Goal: Transaction & Acquisition: Download file/media

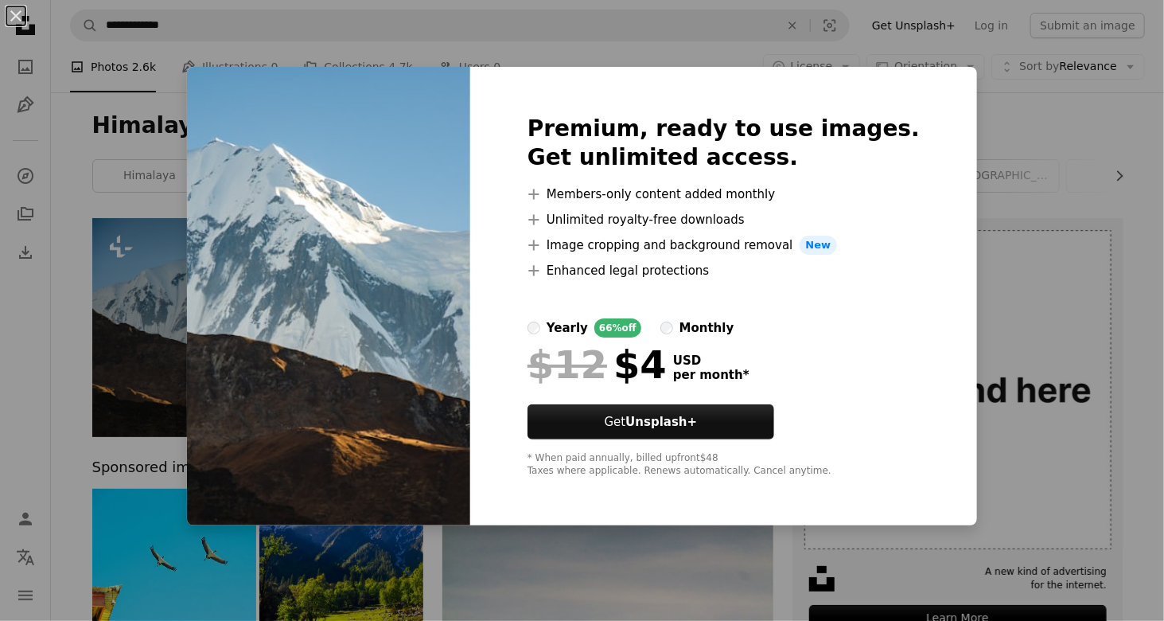
click at [1004, 243] on div "An X shape Premium, ready to use images. Get unlimited access. A plus sign Memb…" at bounding box center [582, 310] width 1164 height 621
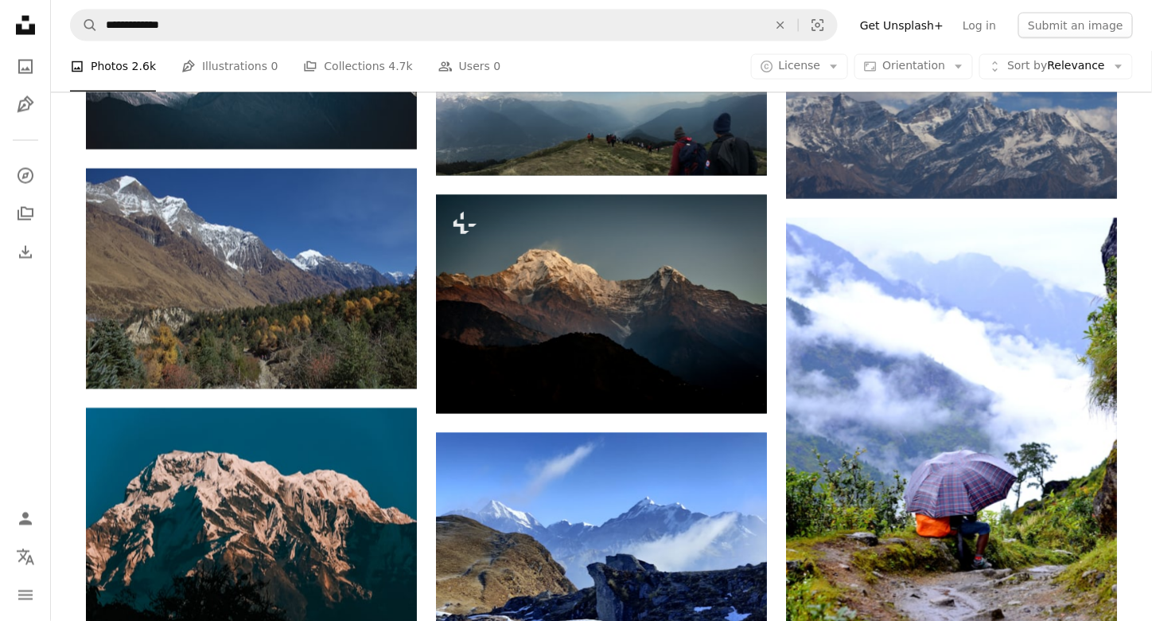
scroll to position [557, 0]
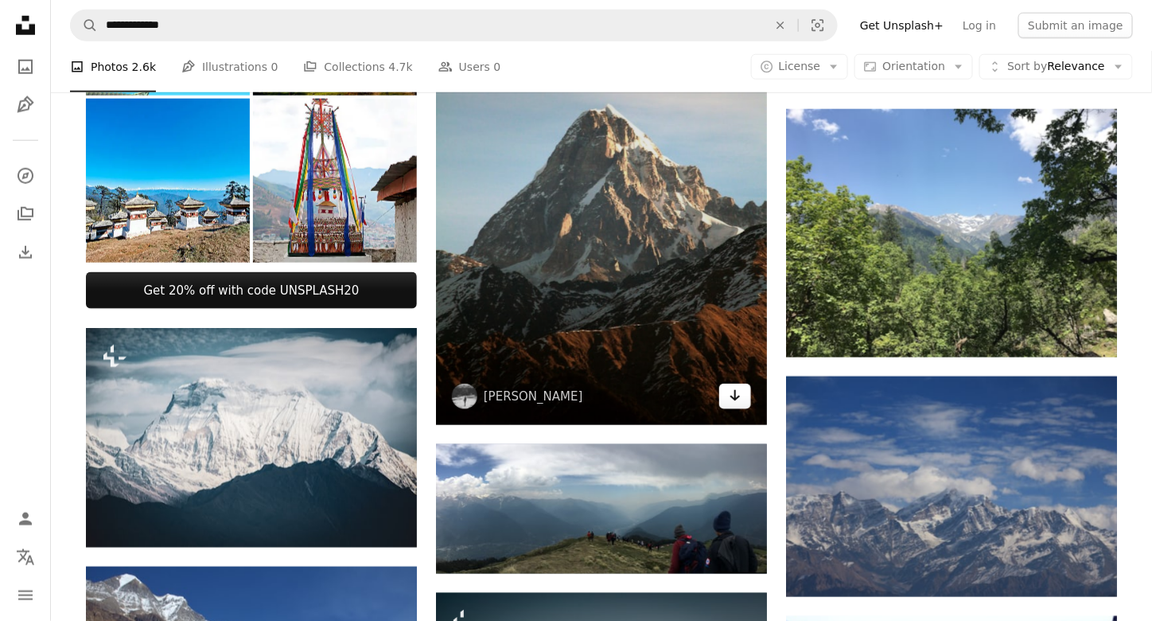
click at [727, 387] on link "Arrow pointing down" at bounding box center [735, 396] width 32 height 25
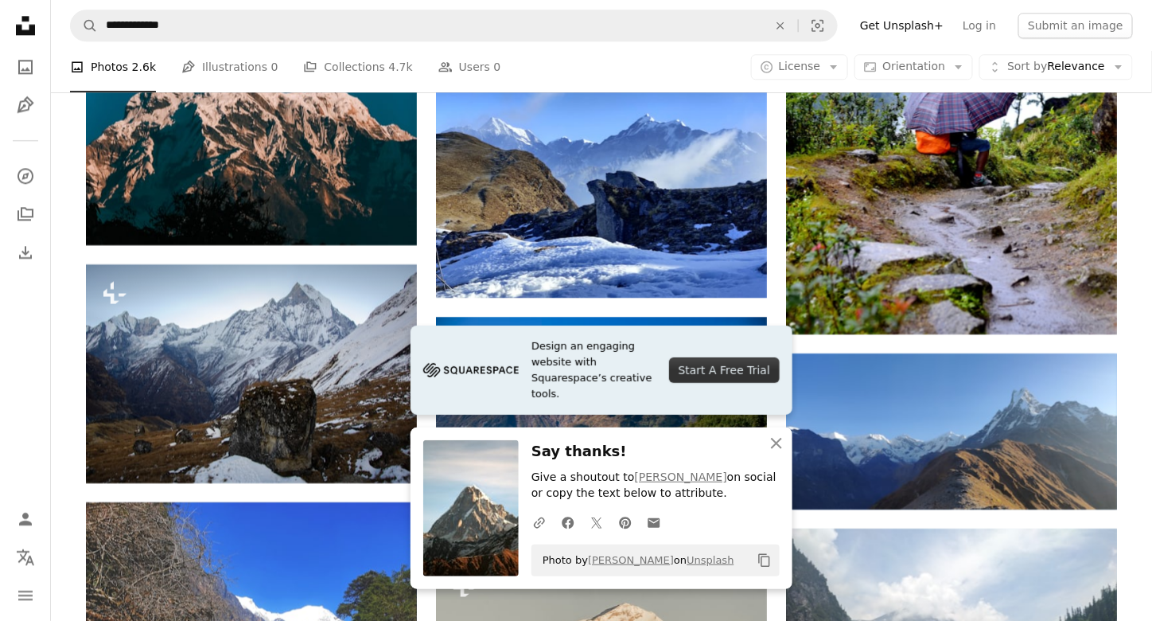
scroll to position [1433, 0]
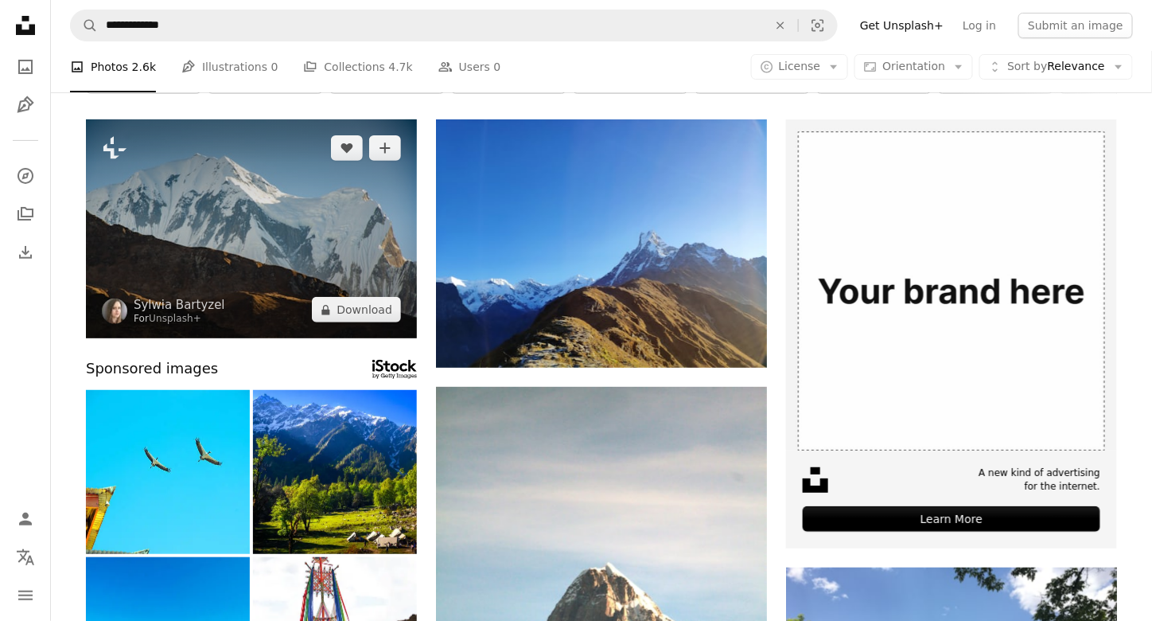
scroll to position [0, 0]
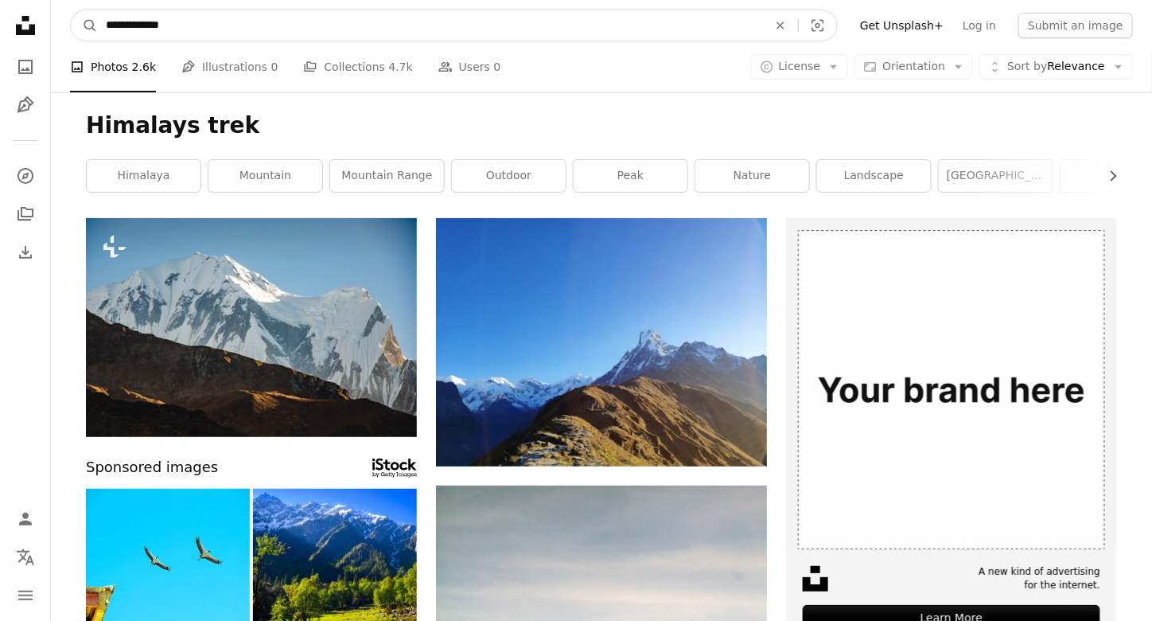
click at [185, 19] on input "**********" at bounding box center [430, 25] width 665 height 30
type input "**********"
click at [71, 10] on button "A magnifying glass" at bounding box center [84, 25] width 27 height 30
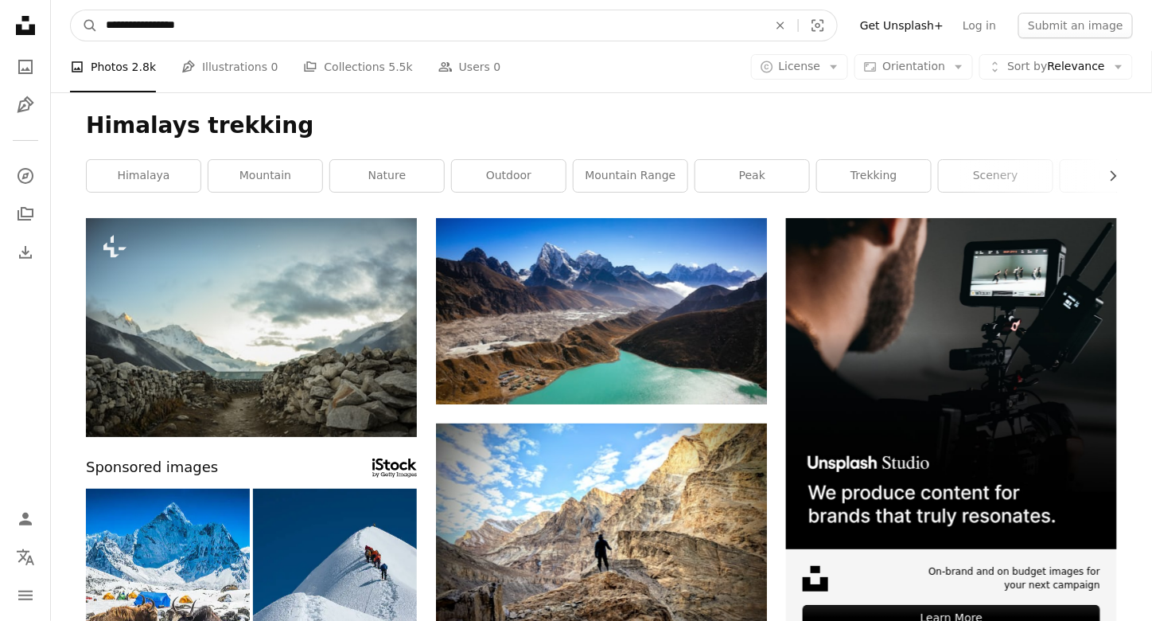
click at [185, 19] on input "**********" at bounding box center [430, 25] width 665 height 30
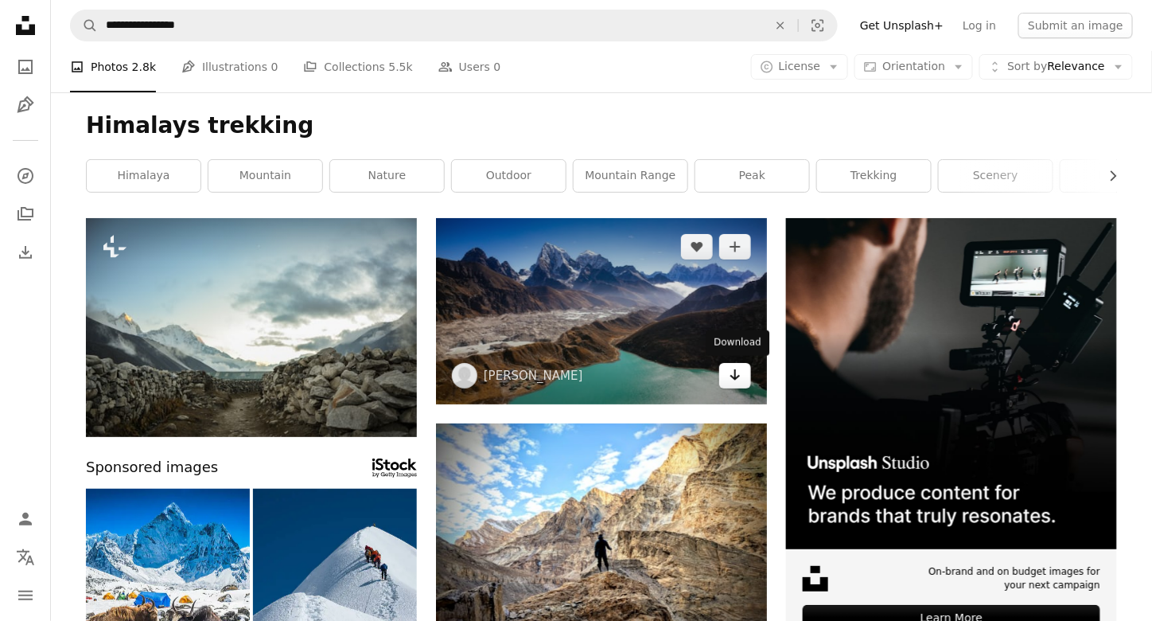
click at [735, 369] on icon "Download" at bounding box center [736, 374] width 10 height 11
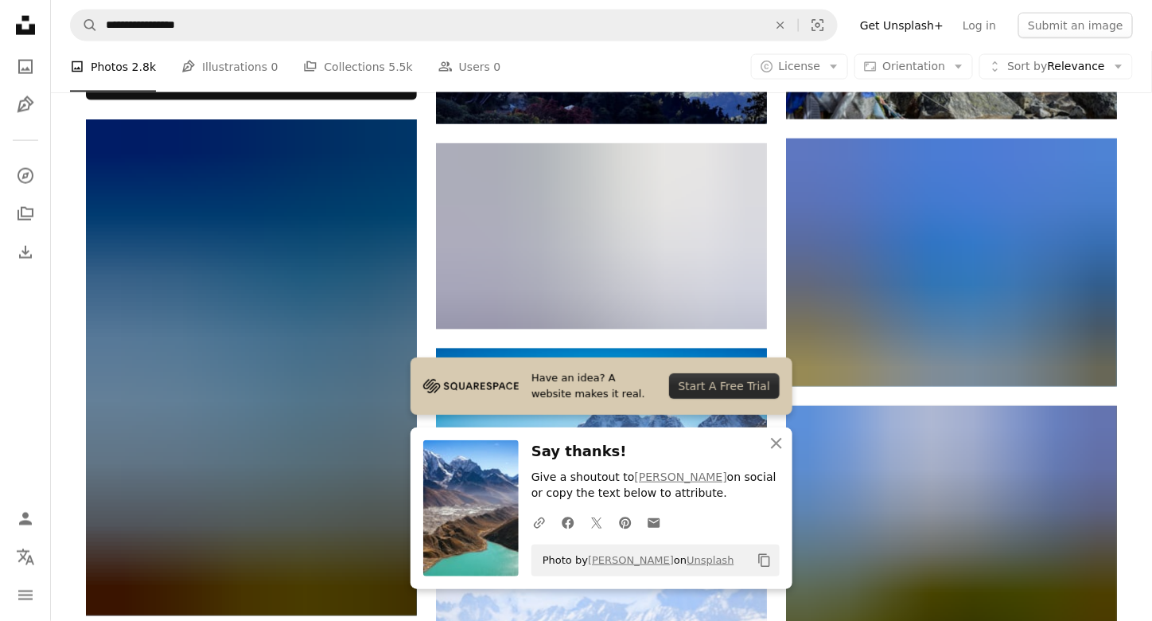
scroll to position [796, 0]
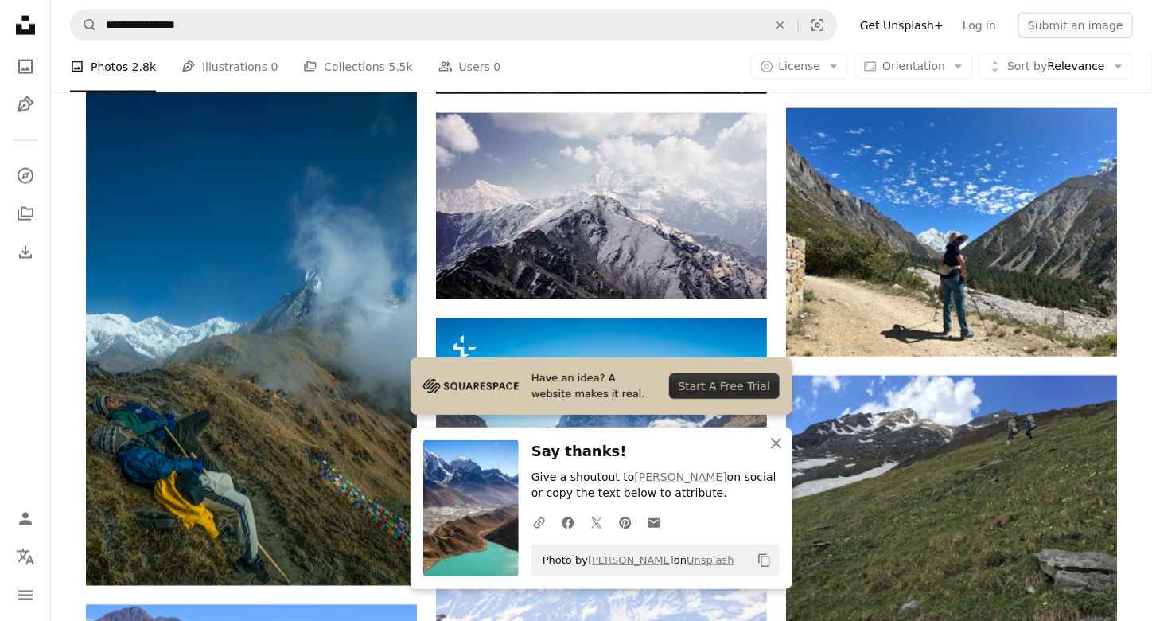
click at [1143, 199] on div "Plus sign for Unsplash+ A heart A plus sign [PERSON_NAME] For Unsplash+ A lock …" at bounding box center [602, 620] width 1102 height 2397
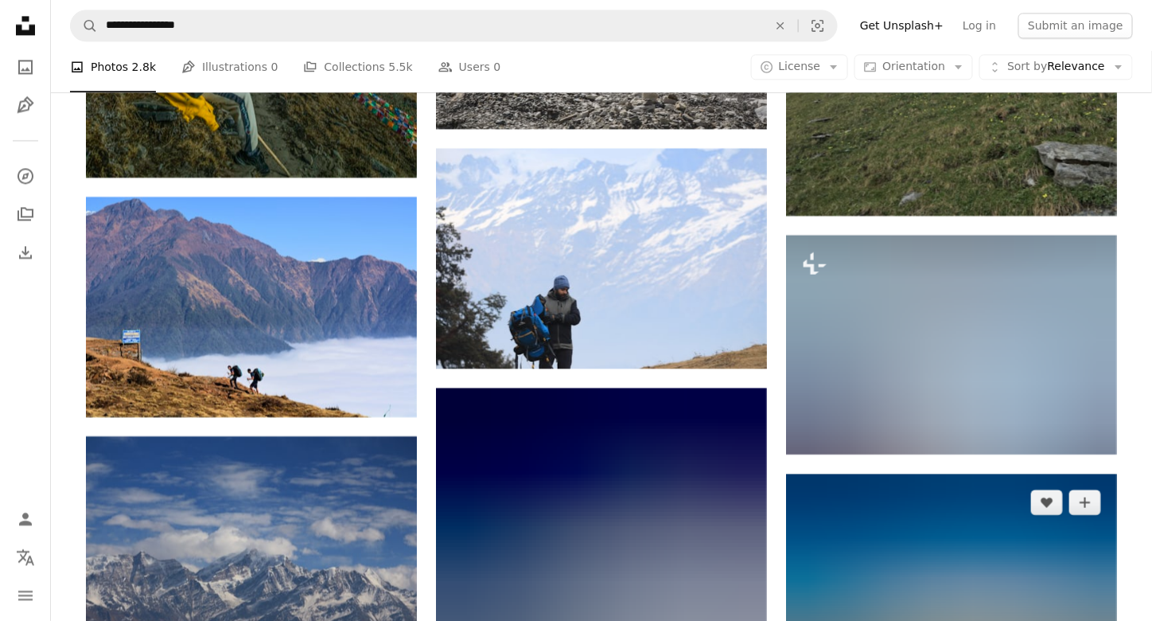
scroll to position [1114, 0]
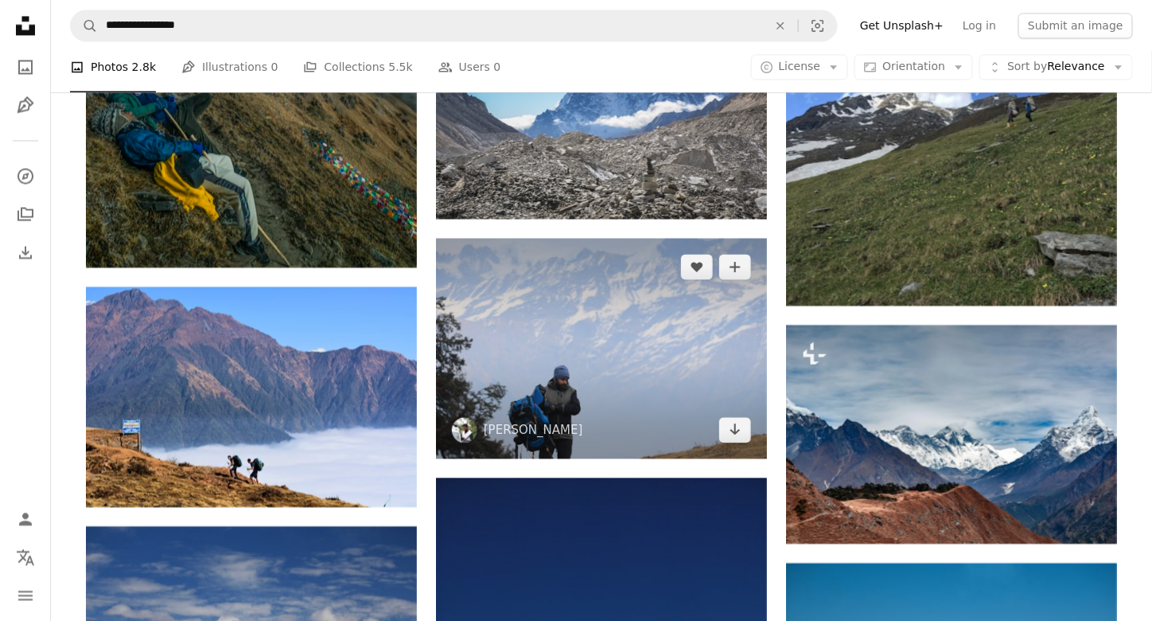
click at [637, 370] on img at bounding box center [601, 348] width 331 height 220
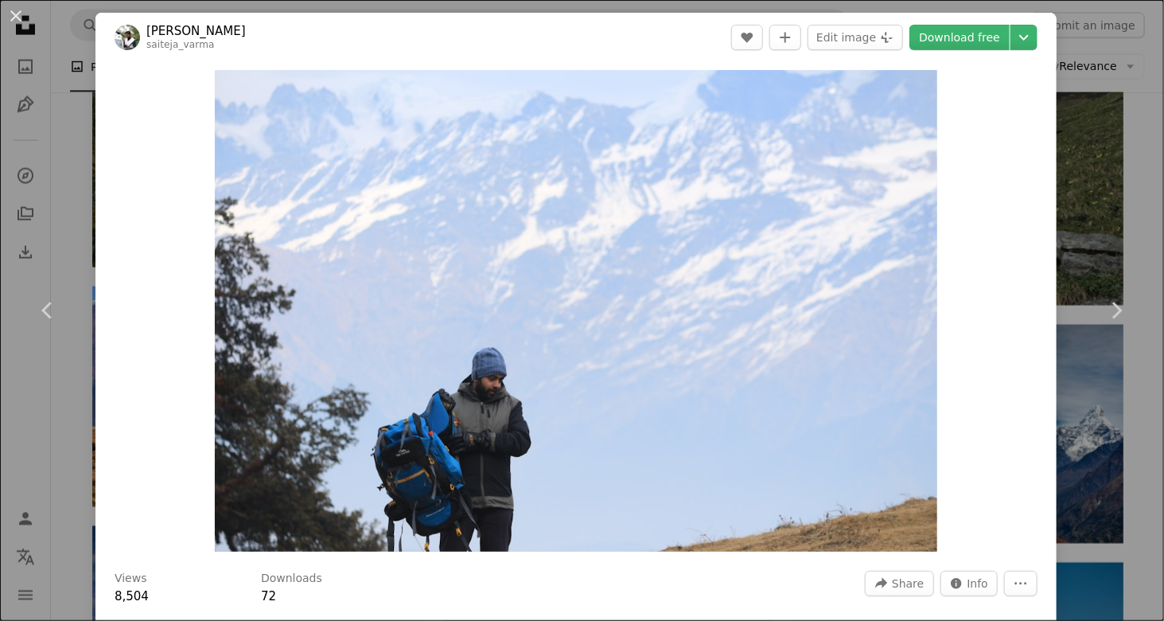
click at [1101, 209] on div "An X shape Chevron left Chevron right [PERSON_NAME] saiteja_varma A heart A plu…" at bounding box center [582, 310] width 1164 height 621
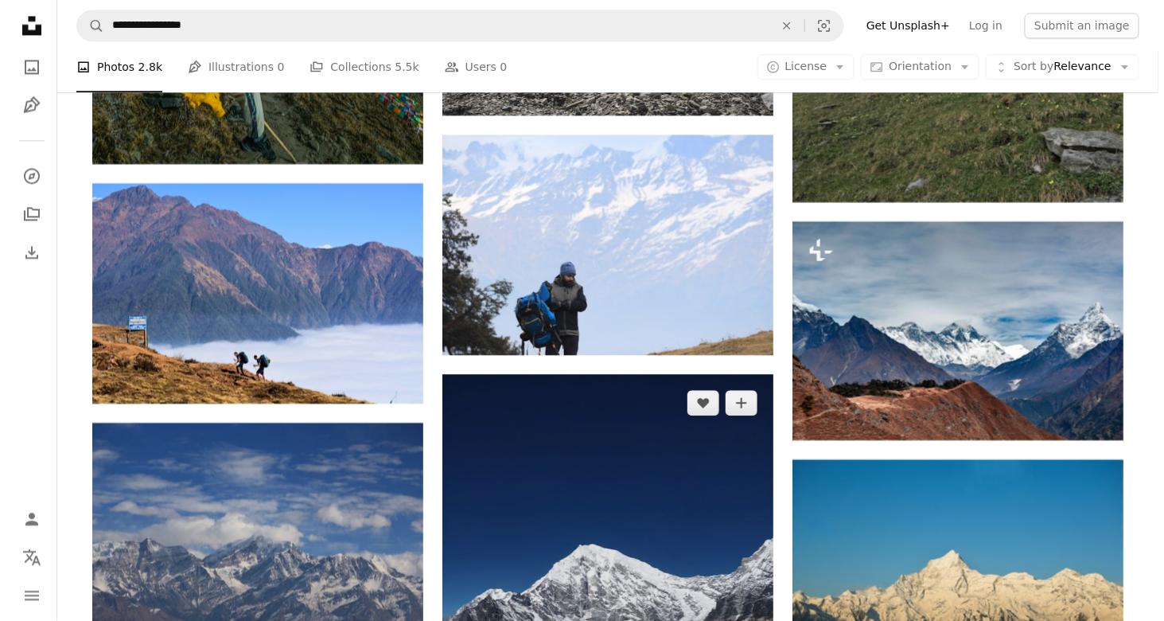
scroll to position [1273, 0]
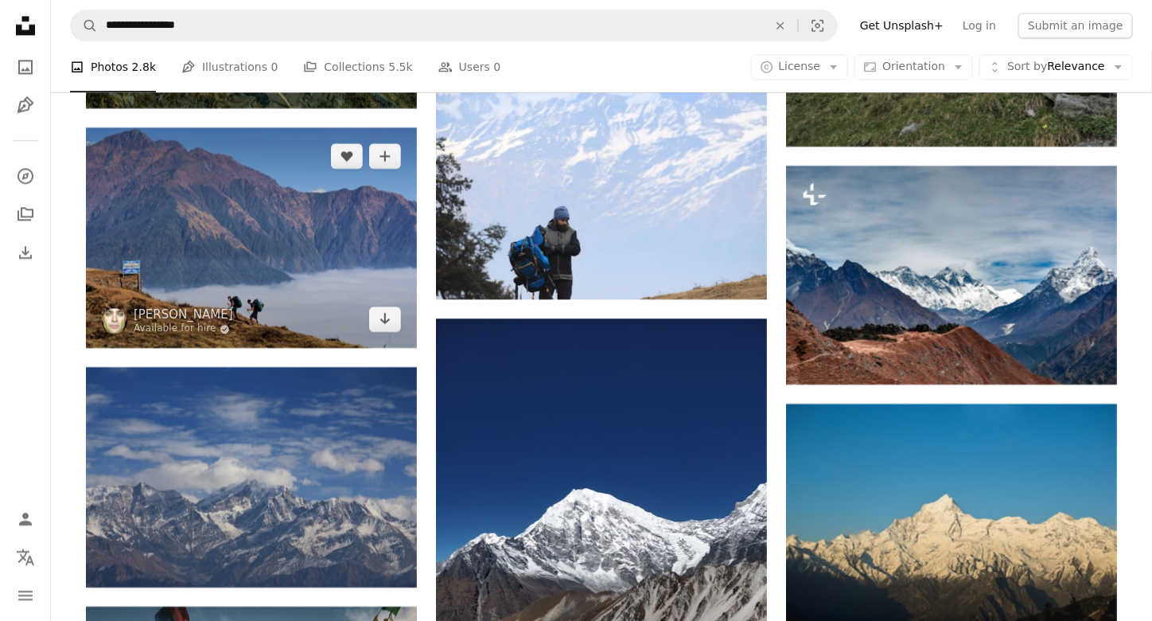
click at [352, 252] on img at bounding box center [251, 237] width 331 height 220
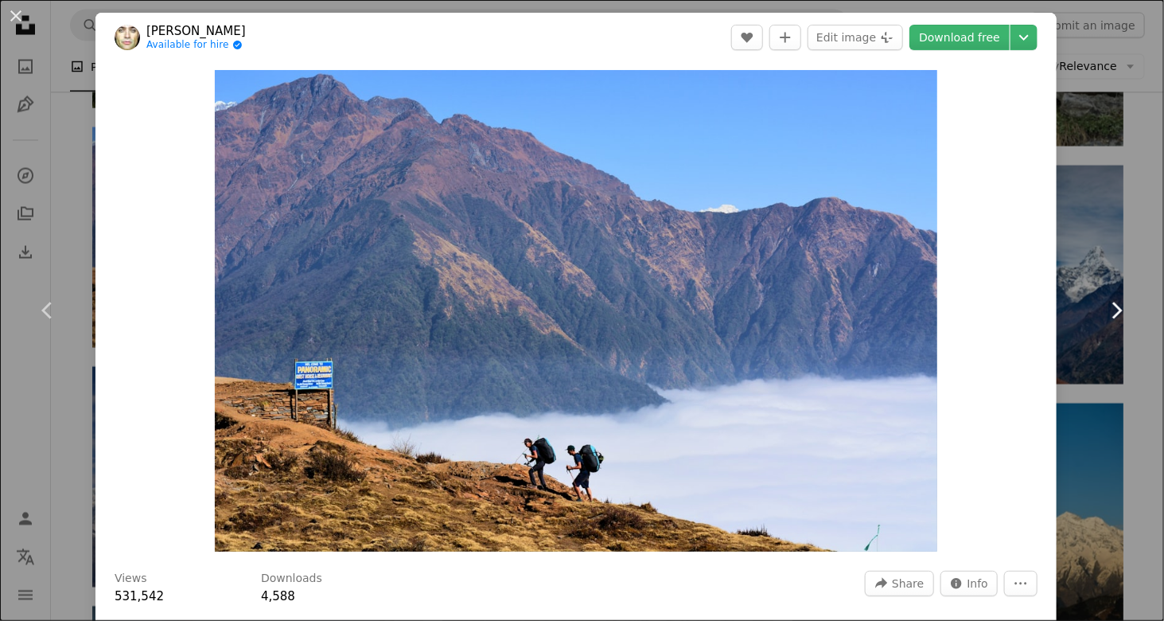
click at [1081, 250] on link "Chevron right" at bounding box center [1117, 310] width 96 height 153
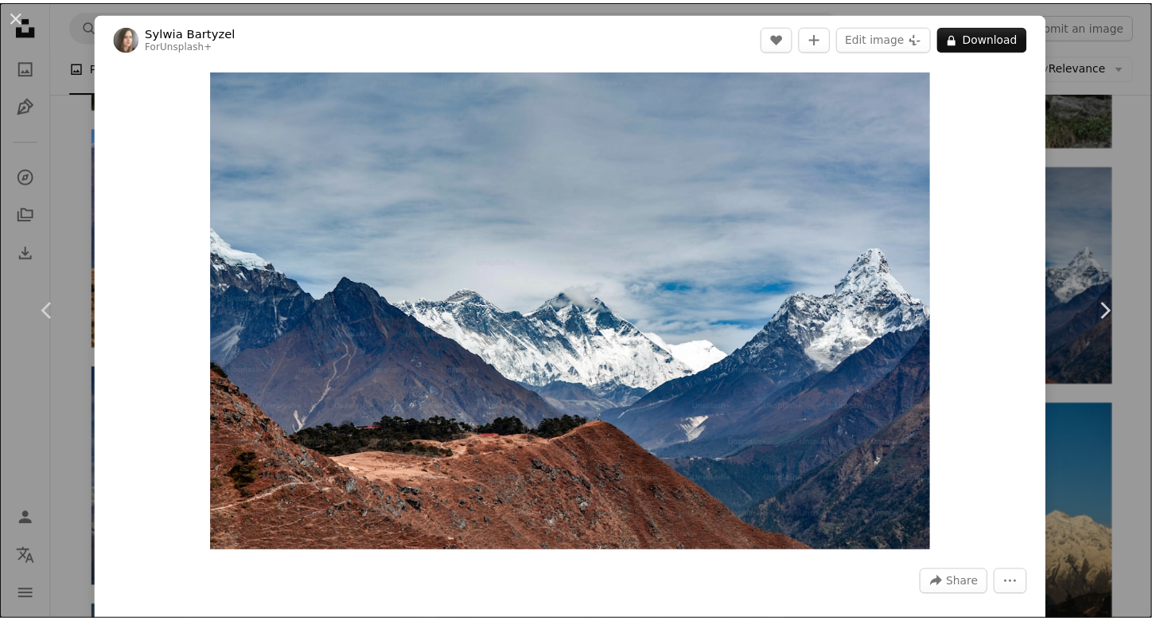
scroll to position [239, 0]
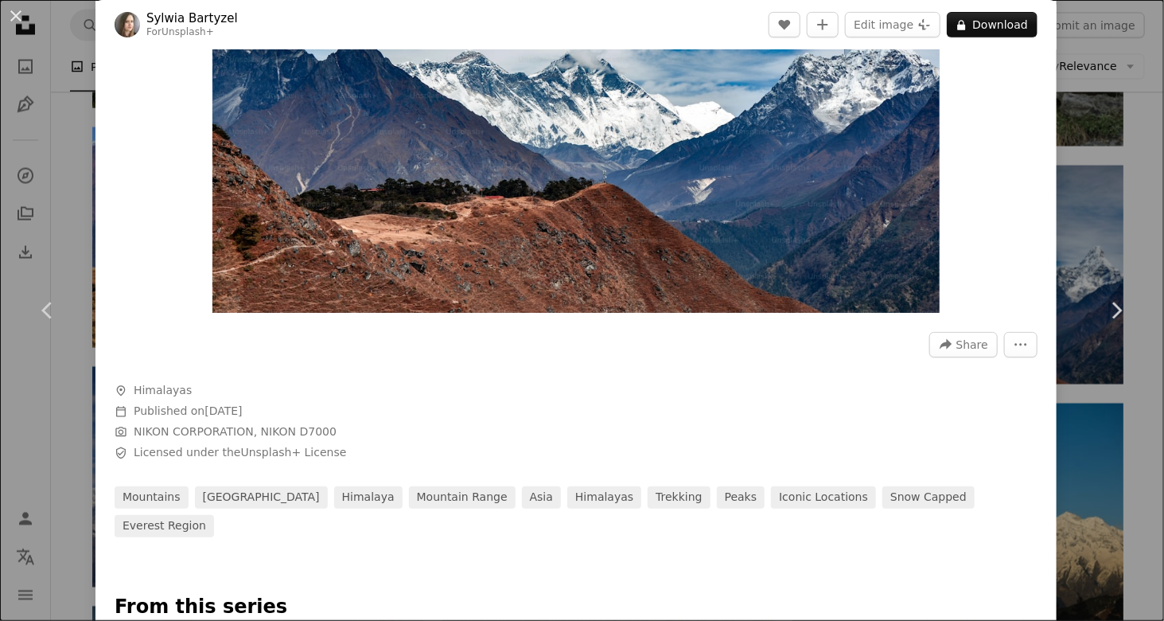
click at [1109, 81] on div "An X shape Chevron left Chevron right [PERSON_NAME] For Unsplash+ A heart A plu…" at bounding box center [582, 310] width 1164 height 621
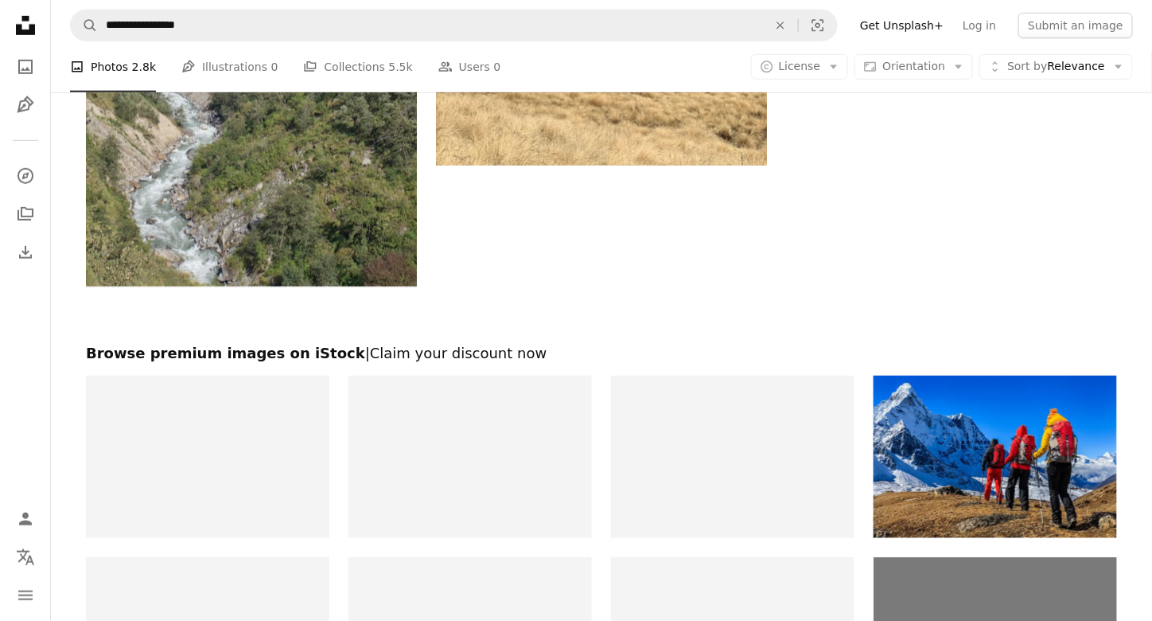
scroll to position [2467, 0]
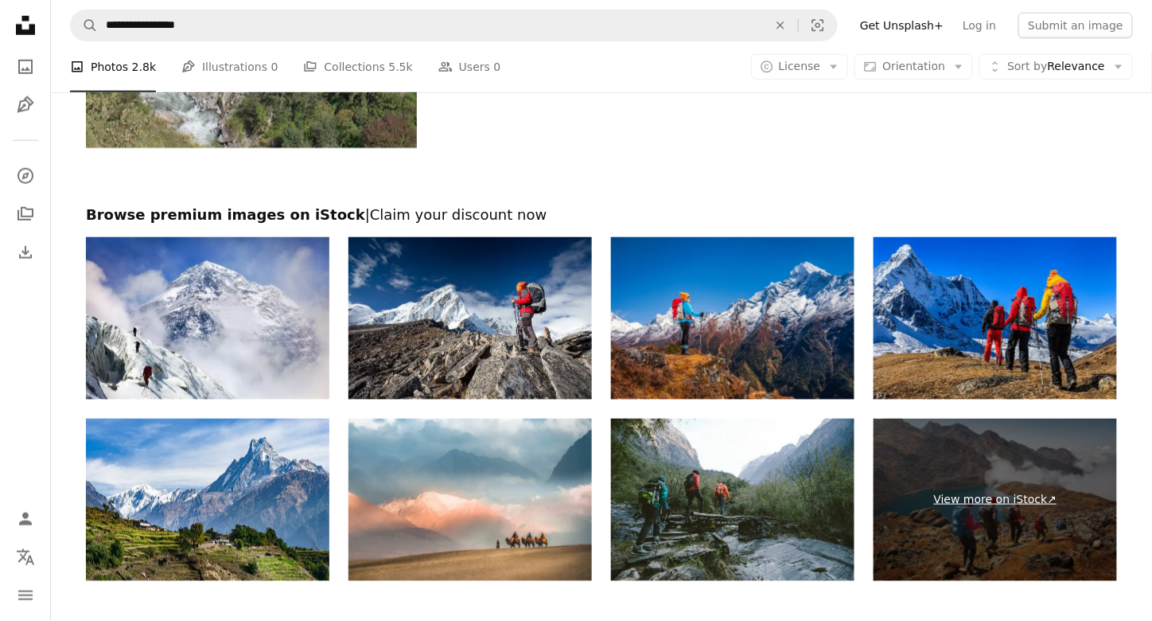
click at [937, 505] on link "View more on iStock ↗" at bounding box center [996, 500] width 244 height 162
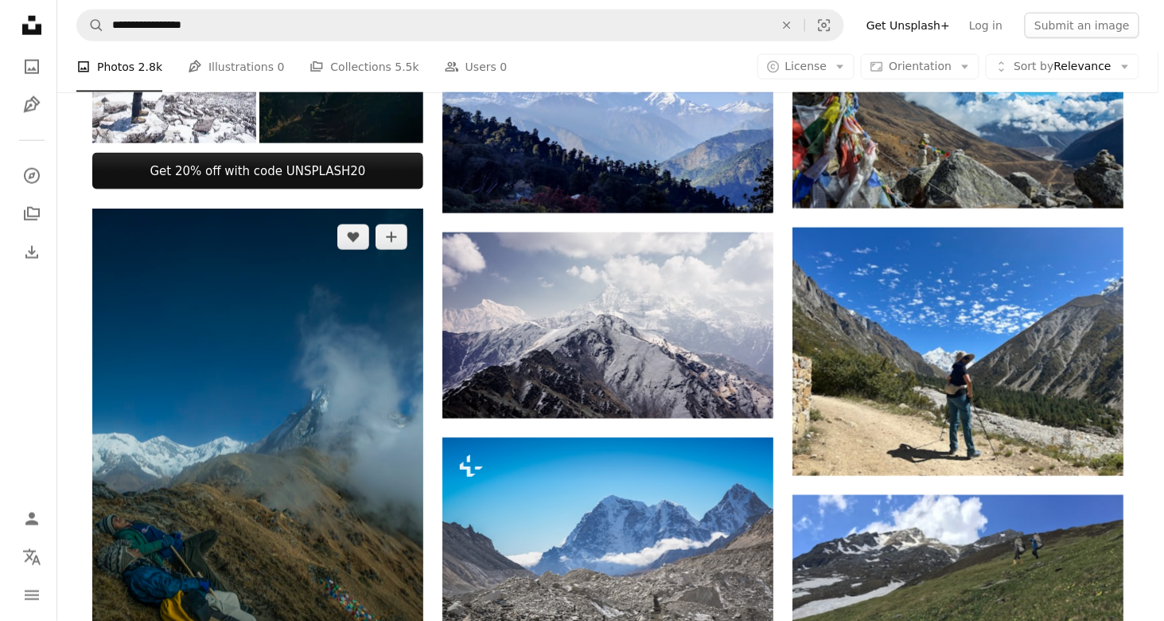
scroll to position [637, 0]
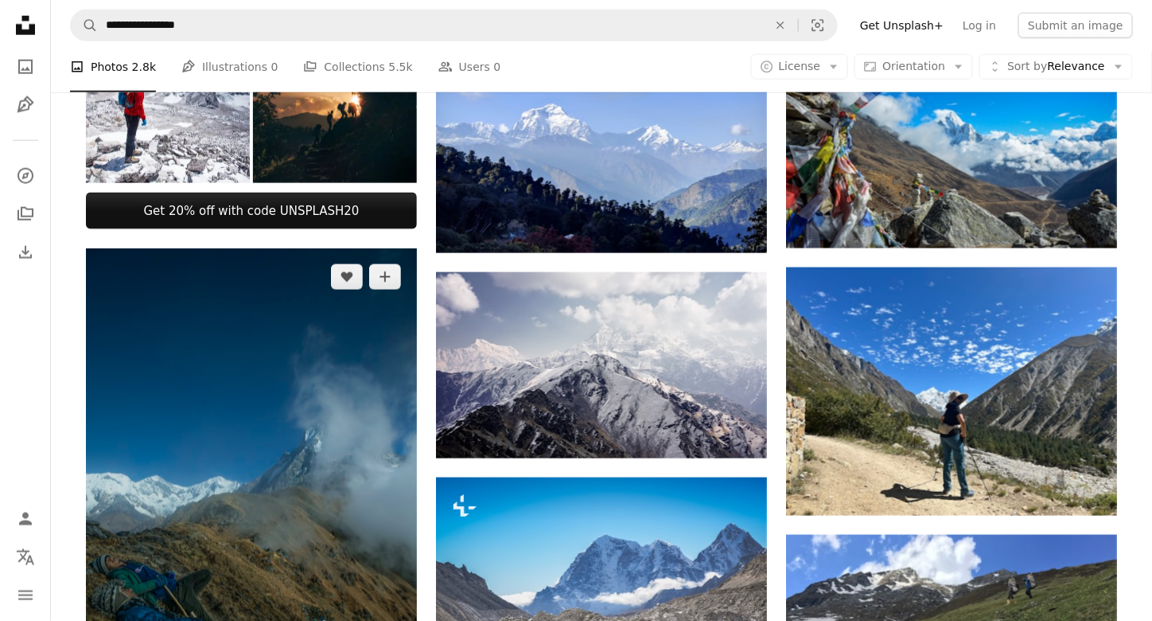
click at [268, 411] on img at bounding box center [251, 496] width 331 height 497
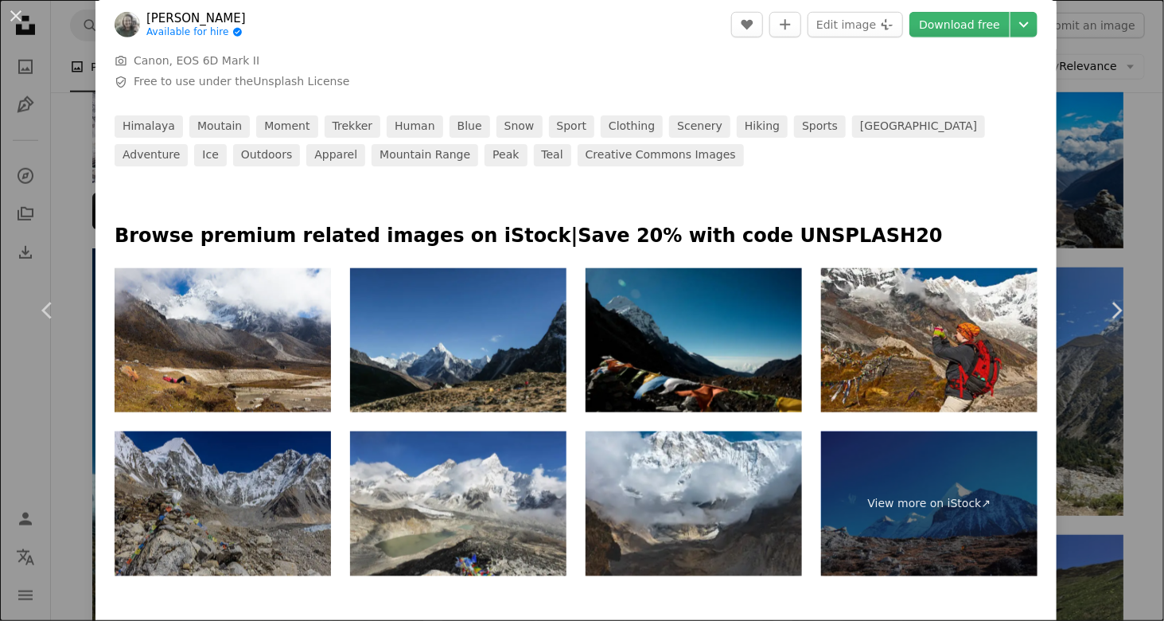
scroll to position [796, 0]
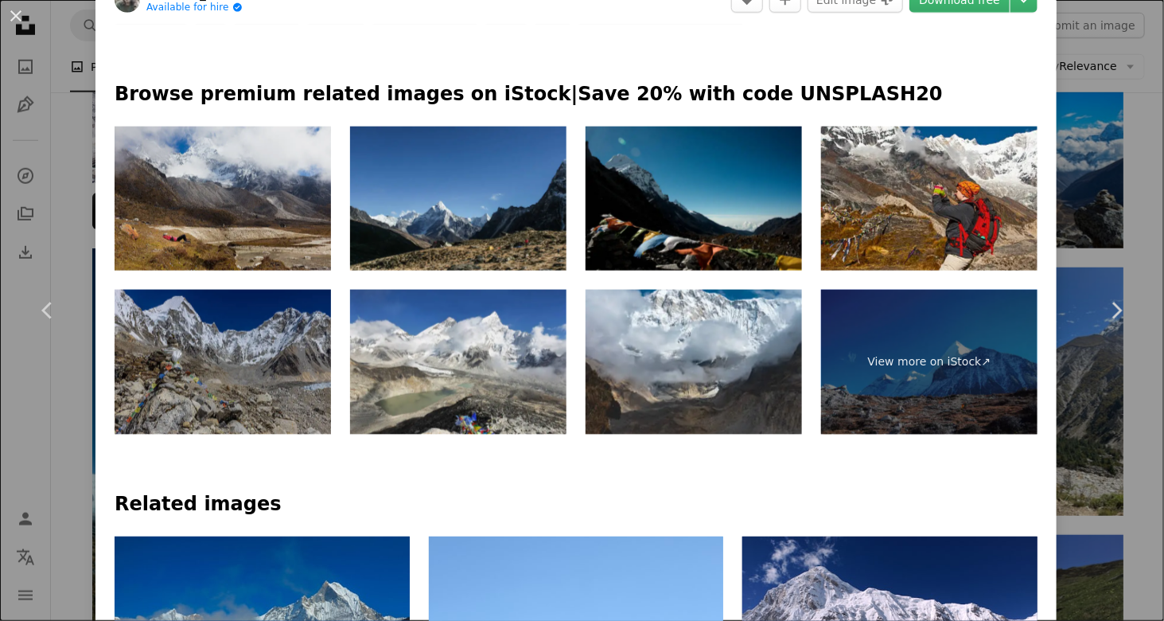
click at [197, 227] on img at bounding box center [223, 199] width 216 height 144
